Goal: Transaction & Acquisition: Purchase product/service

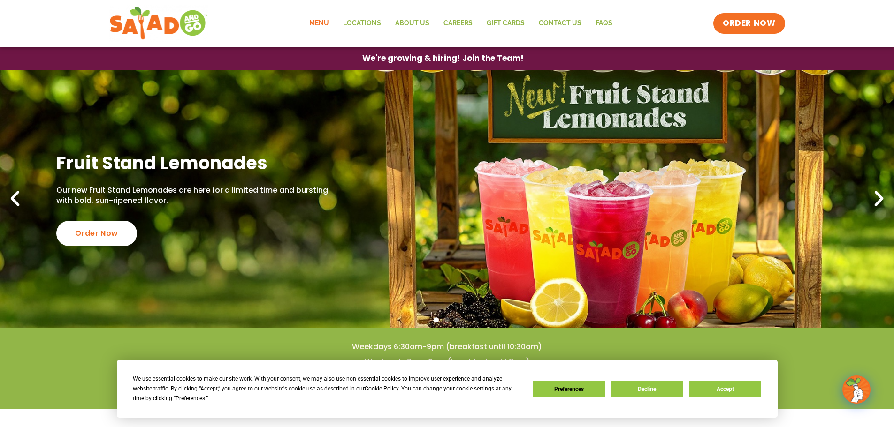
click at [324, 19] on link "Menu" at bounding box center [319, 24] width 34 height 22
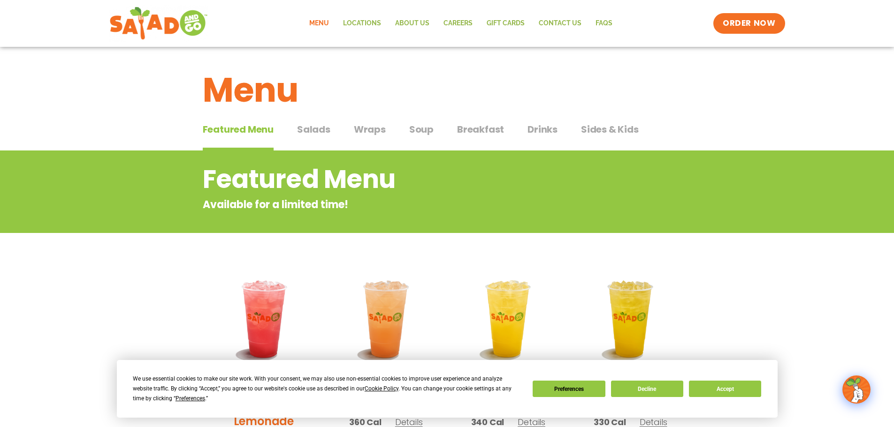
click at [311, 133] on span "Salads" at bounding box center [313, 129] width 33 height 14
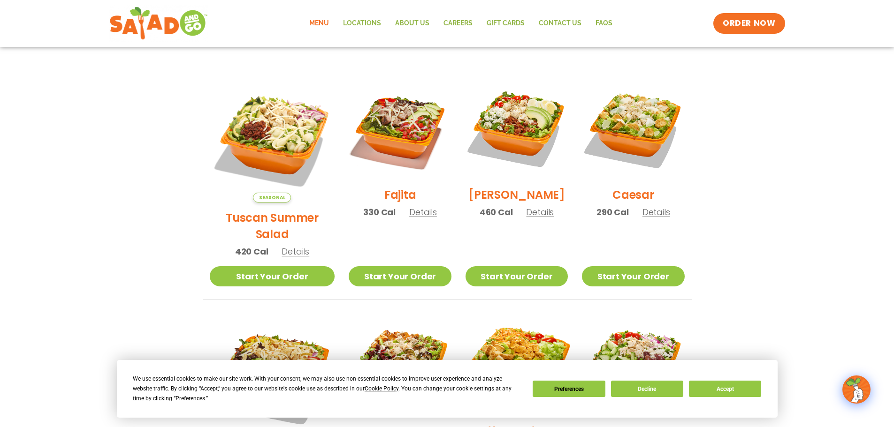
scroll to position [235, 0]
click at [644, 391] on button "Decline" at bounding box center [647, 389] width 72 height 16
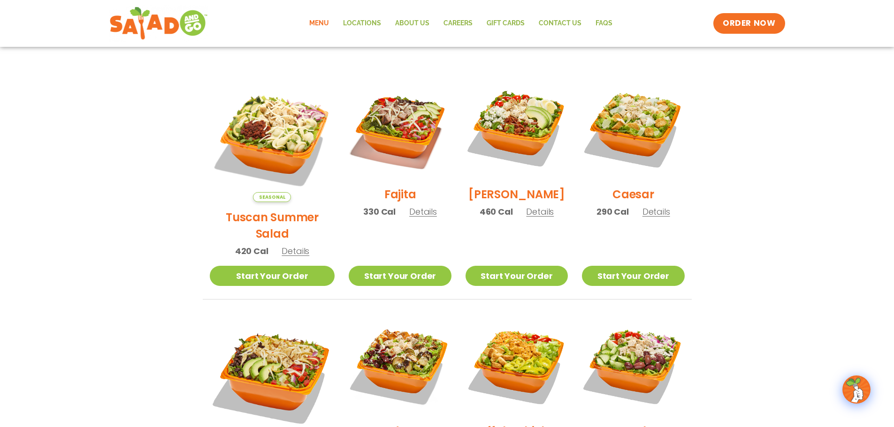
click at [286, 245] on span "Details" at bounding box center [296, 251] width 28 height 12
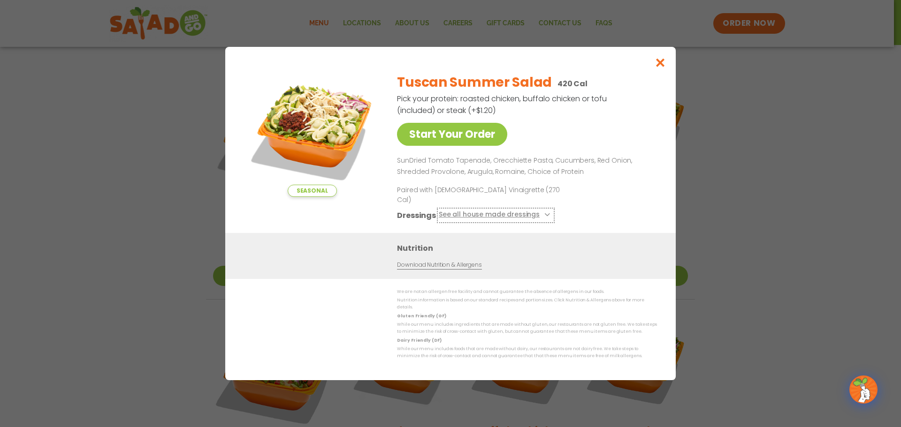
click at [544, 213] on icon at bounding box center [546, 215] width 4 height 4
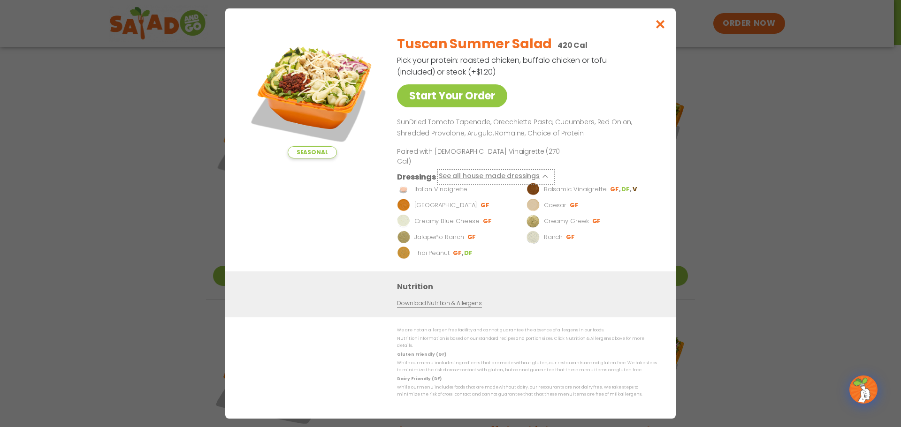
click at [544, 175] on icon at bounding box center [546, 177] width 4 height 4
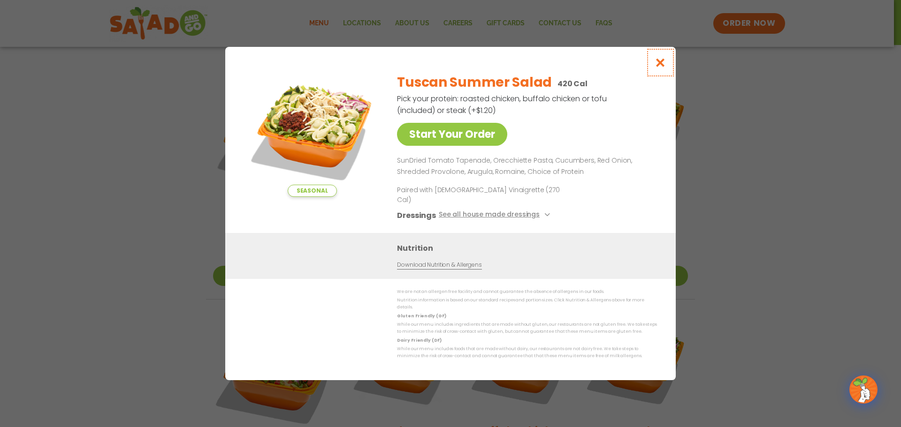
click at [657, 68] on icon "Close modal" at bounding box center [661, 63] width 12 height 10
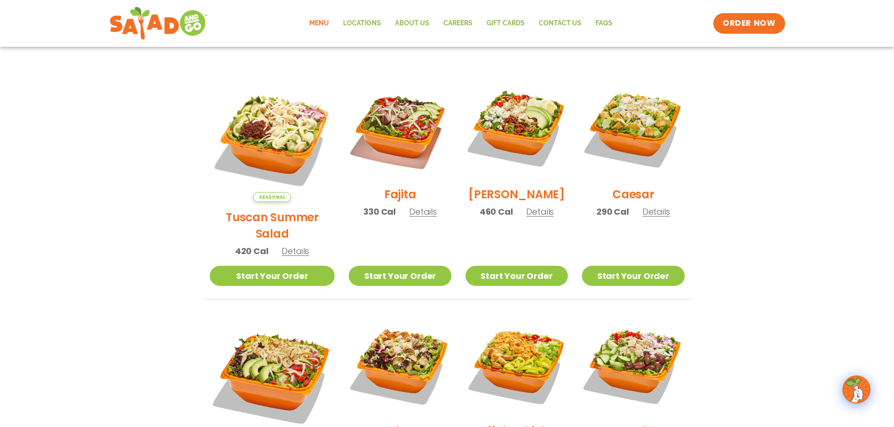
click at [529, 218] on span "Details" at bounding box center [540, 212] width 28 height 12
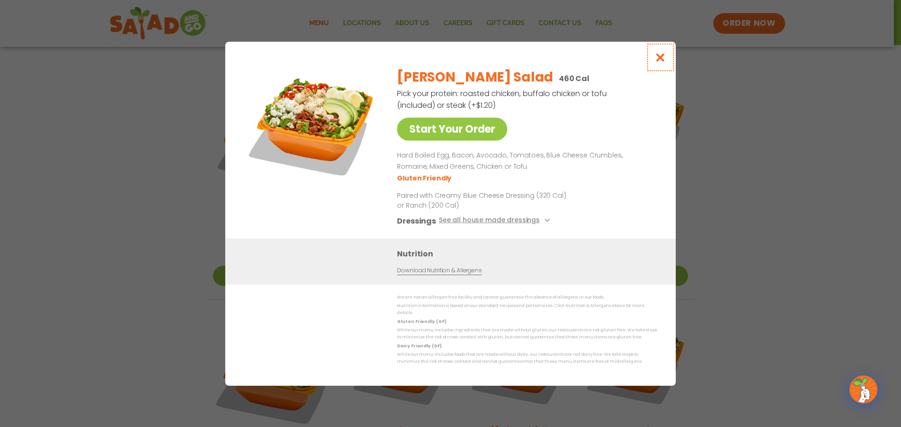
click at [664, 61] on icon "Close modal" at bounding box center [661, 58] width 12 height 10
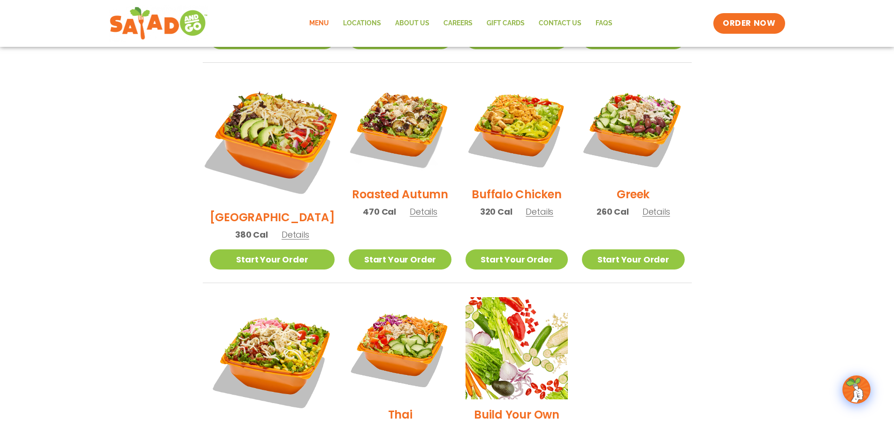
scroll to position [563, 0]
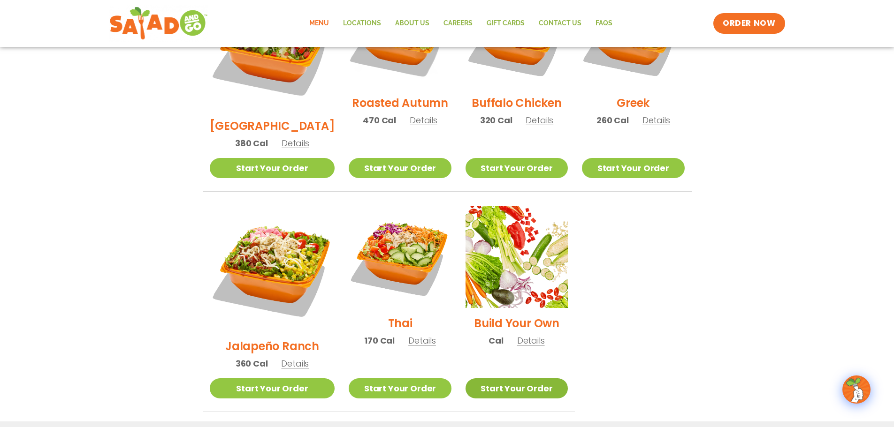
click at [516, 379] on link "Start Your Order" at bounding box center [516, 389] width 102 height 20
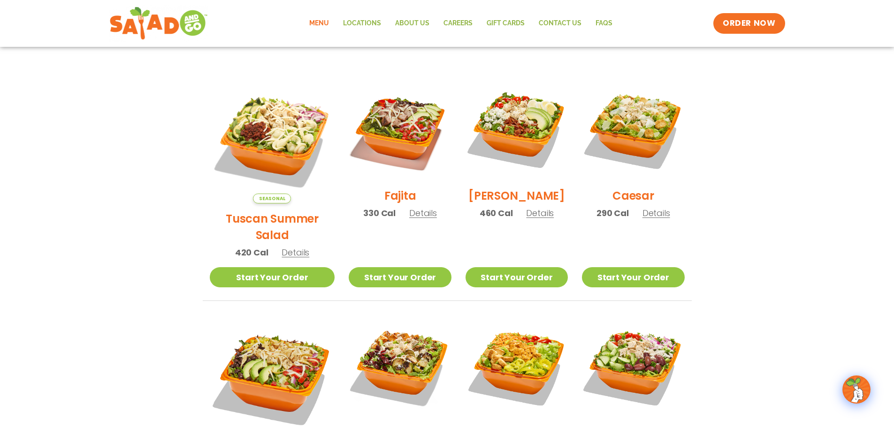
scroll to position [235, 0]
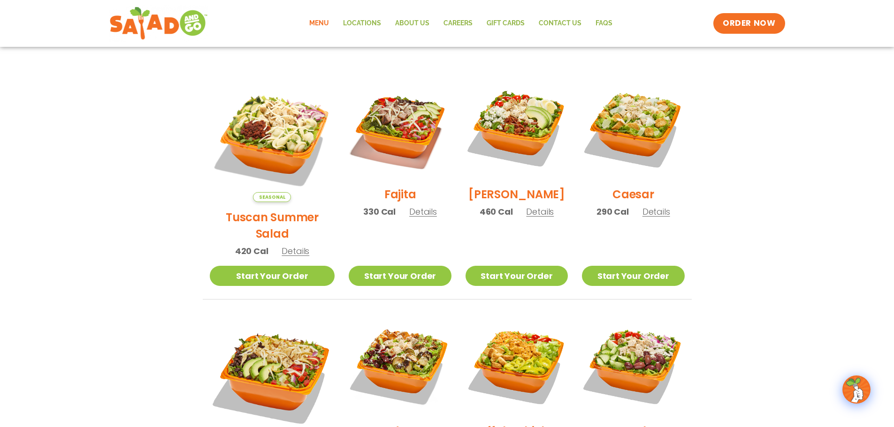
click at [290, 245] on span "Details" at bounding box center [296, 251] width 28 height 12
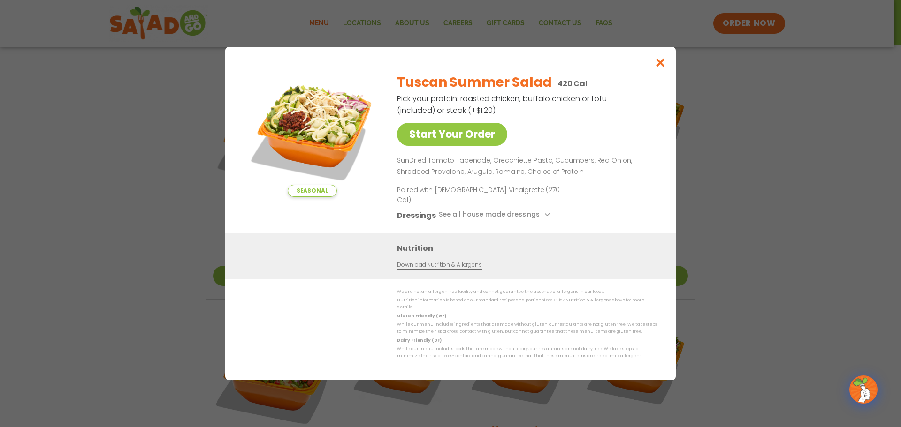
click at [99, 82] on div "Seasonal Start Your Order Tuscan Summer Salad 420 Cal Pick your protein: roaste…" at bounding box center [450, 213] width 901 height 427
